Goal: Information Seeking & Learning: Learn about a topic

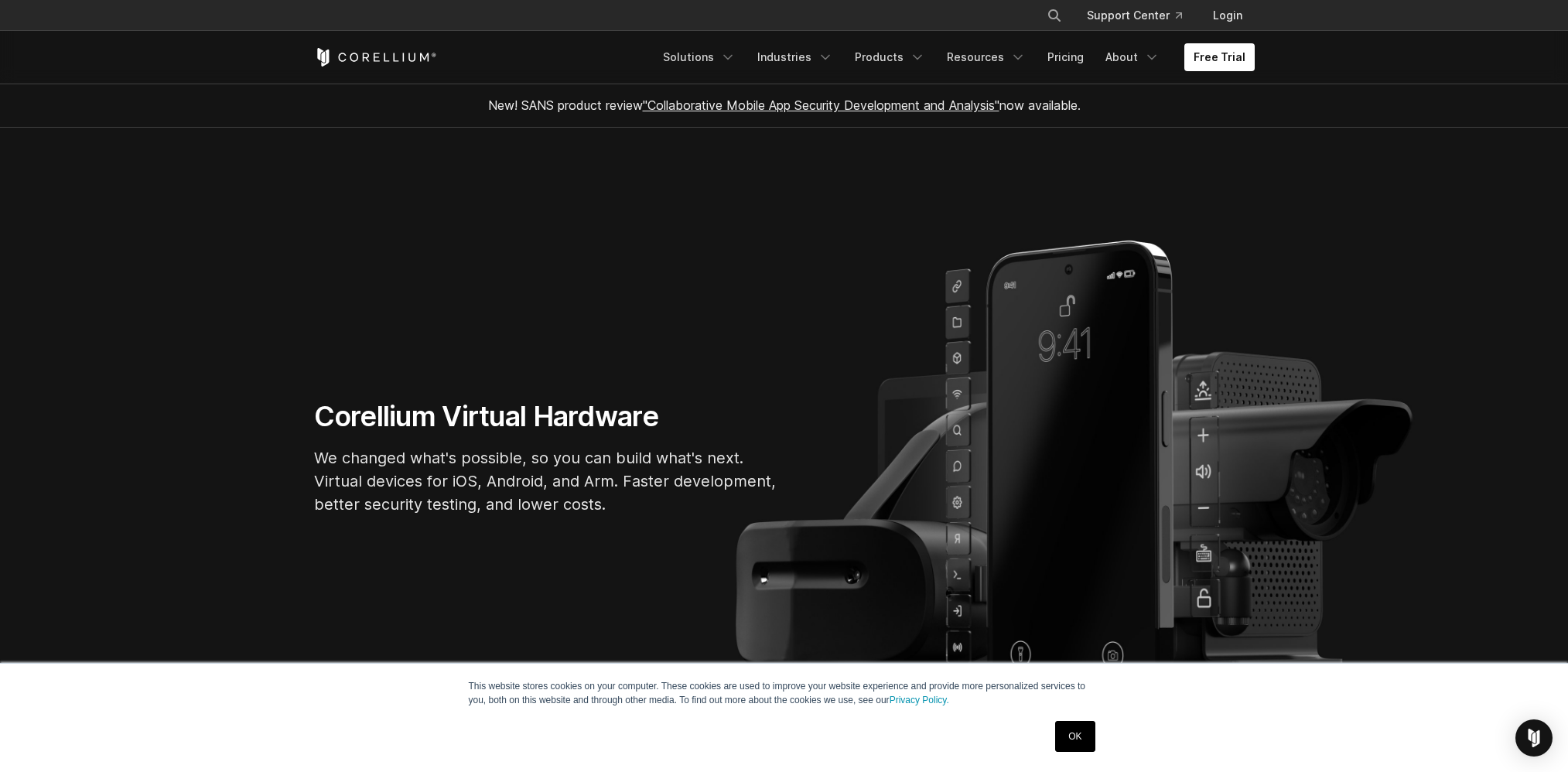
click at [1066, 735] on link "OK" at bounding box center [1075, 737] width 39 height 31
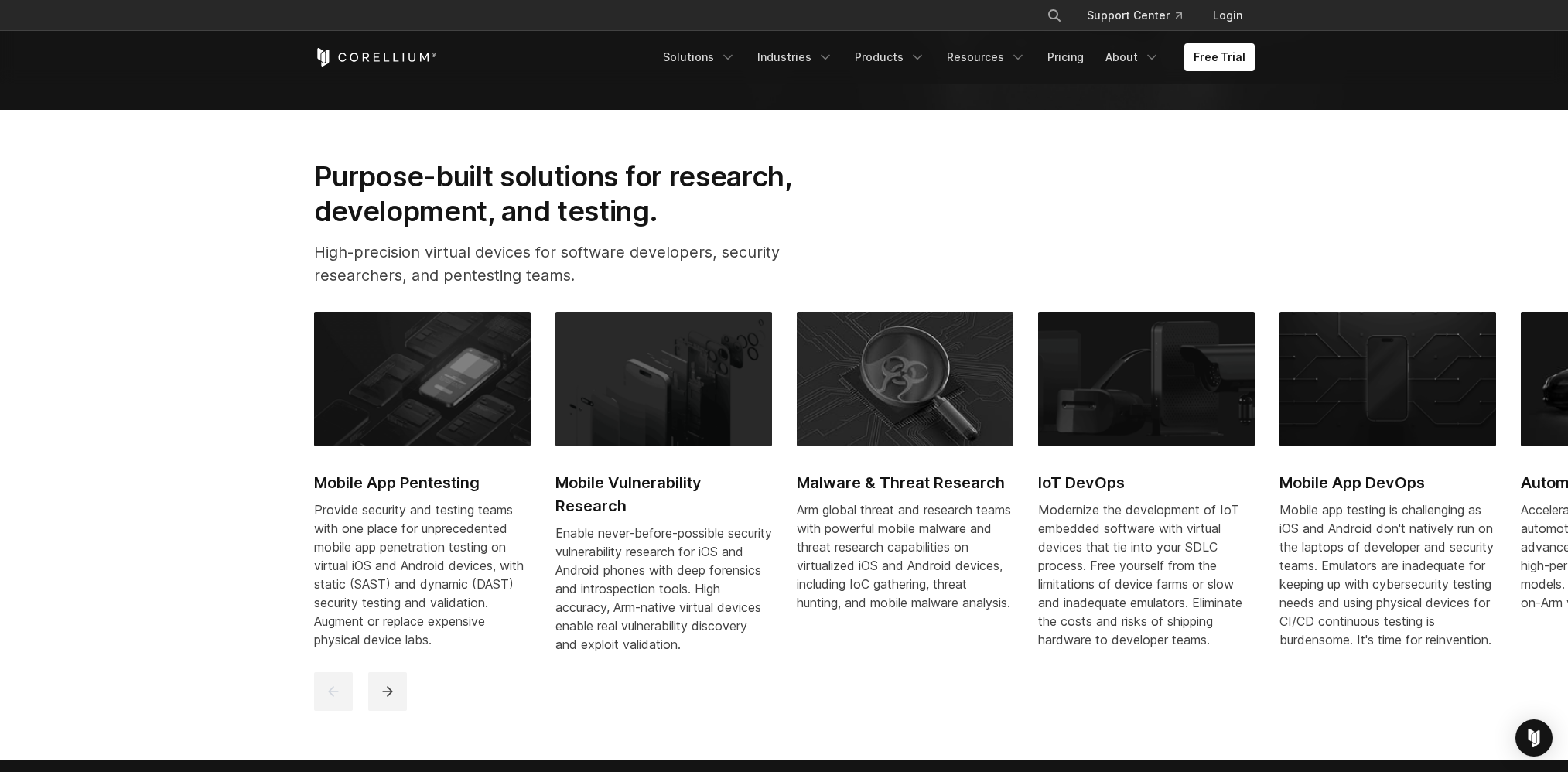
scroll to position [696, 0]
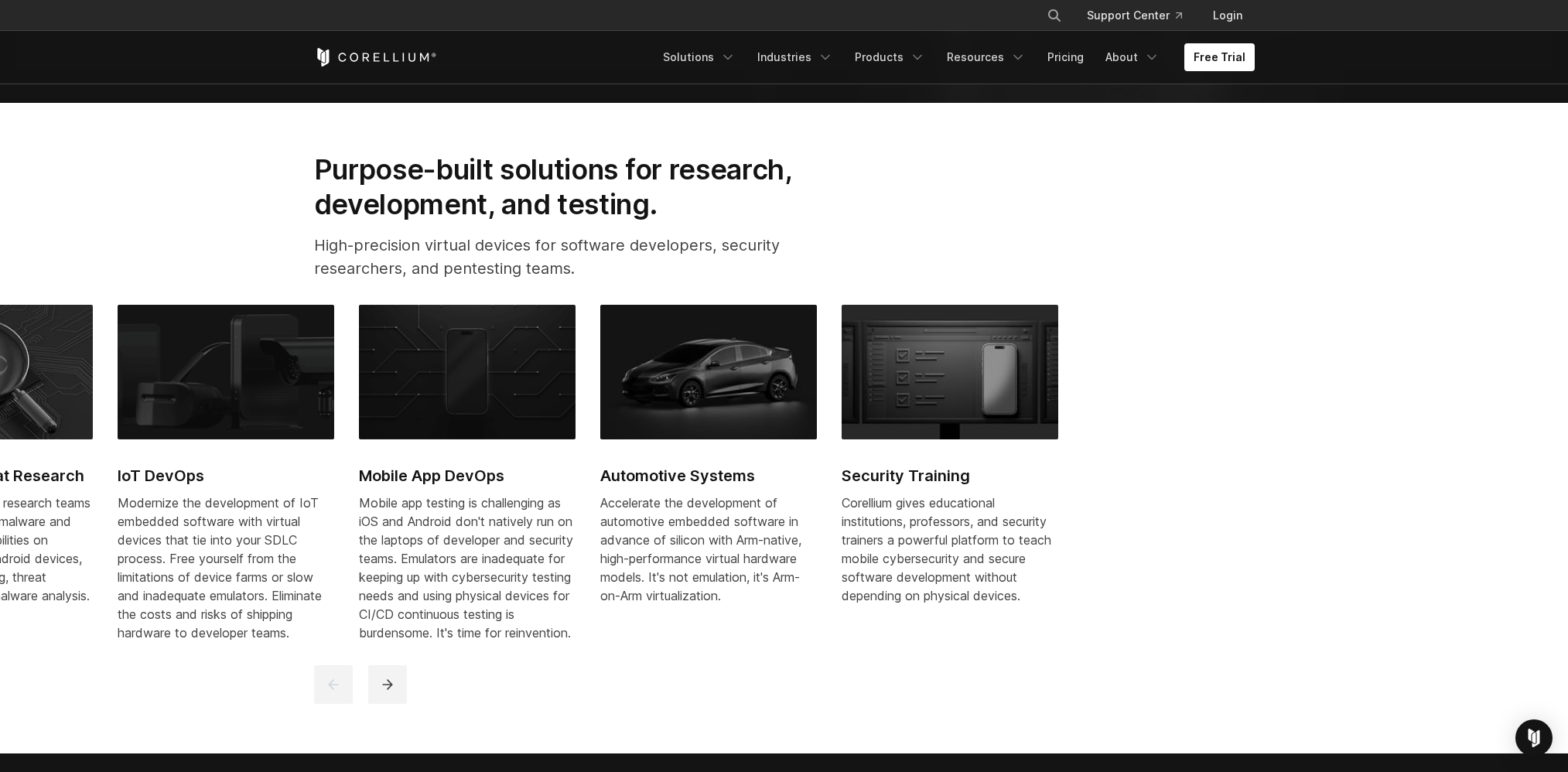
drag, startPoint x: 1525, startPoint y: 418, endPoint x: 582, endPoint y: 396, distance: 943.3
click at [600, 396] on img at bounding box center [708, 372] width 216 height 135
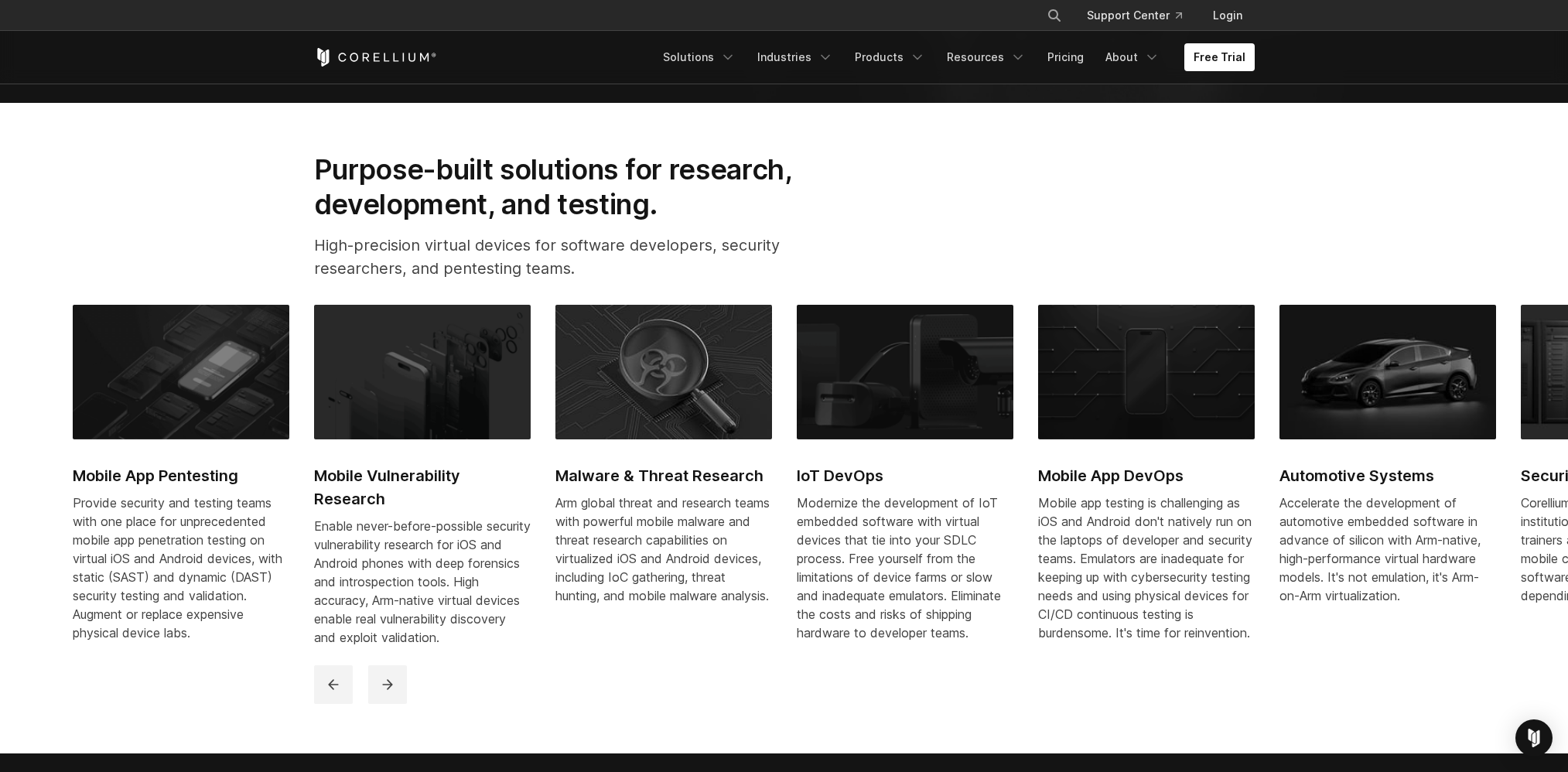
click at [1356, 440] on link "Automotive Systems Accelerate the development of automotive embedded software i…" at bounding box center [1386, 470] width 216 height 331
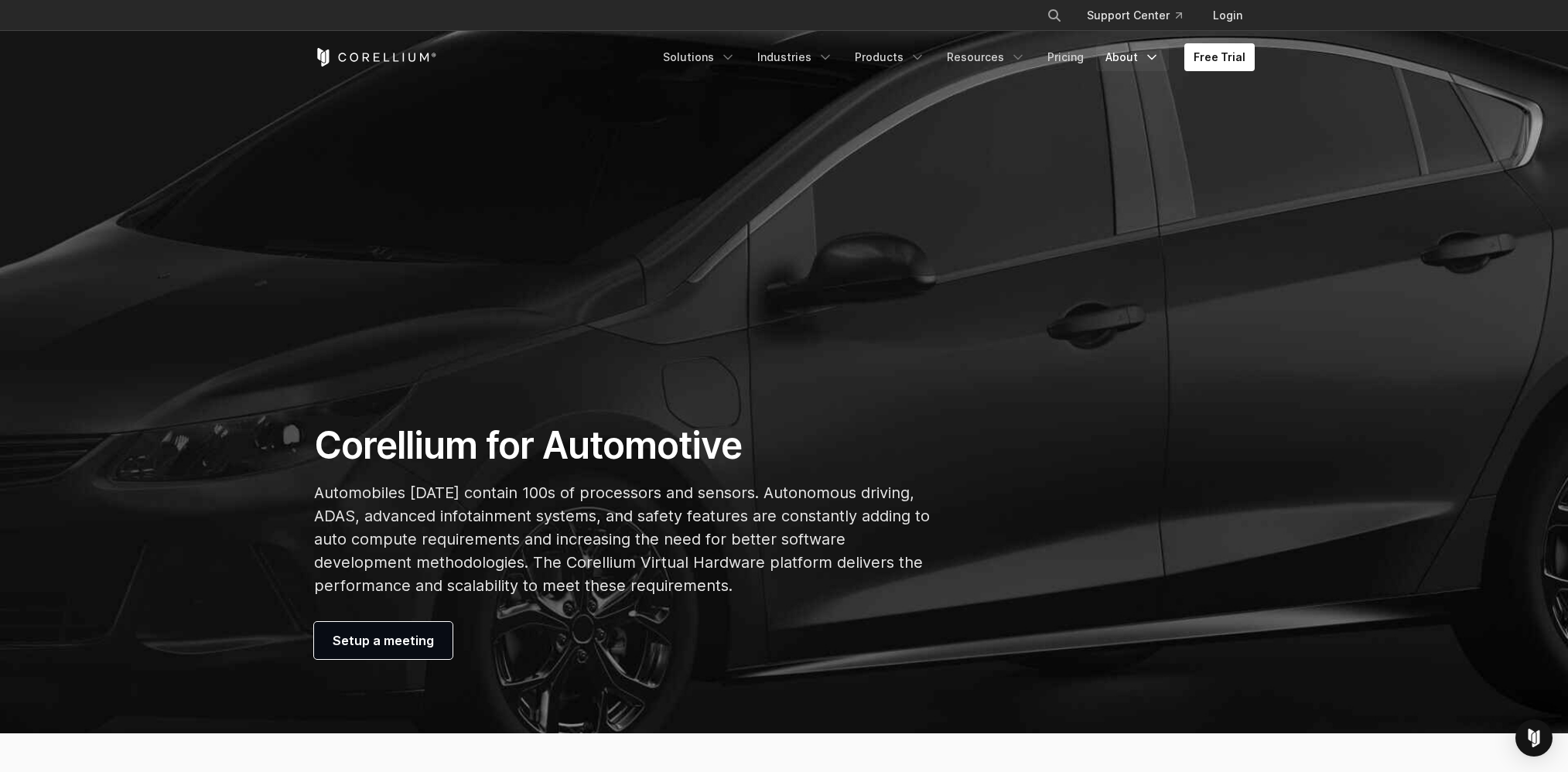
click at [1123, 52] on link "About" at bounding box center [1132, 58] width 72 height 28
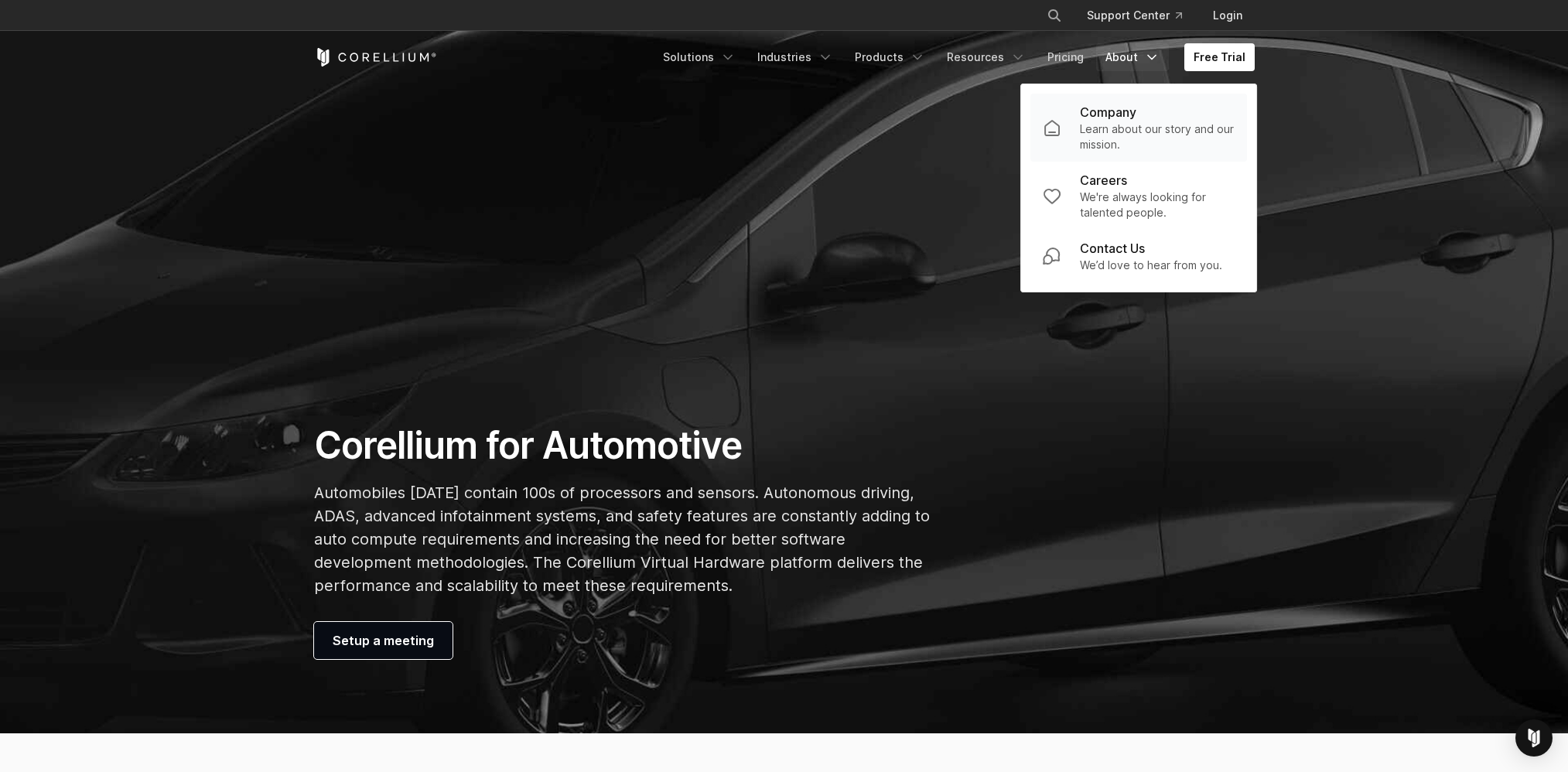
click at [1116, 107] on p "Company" at bounding box center [1108, 112] width 57 height 19
